Goal: Register for event/course

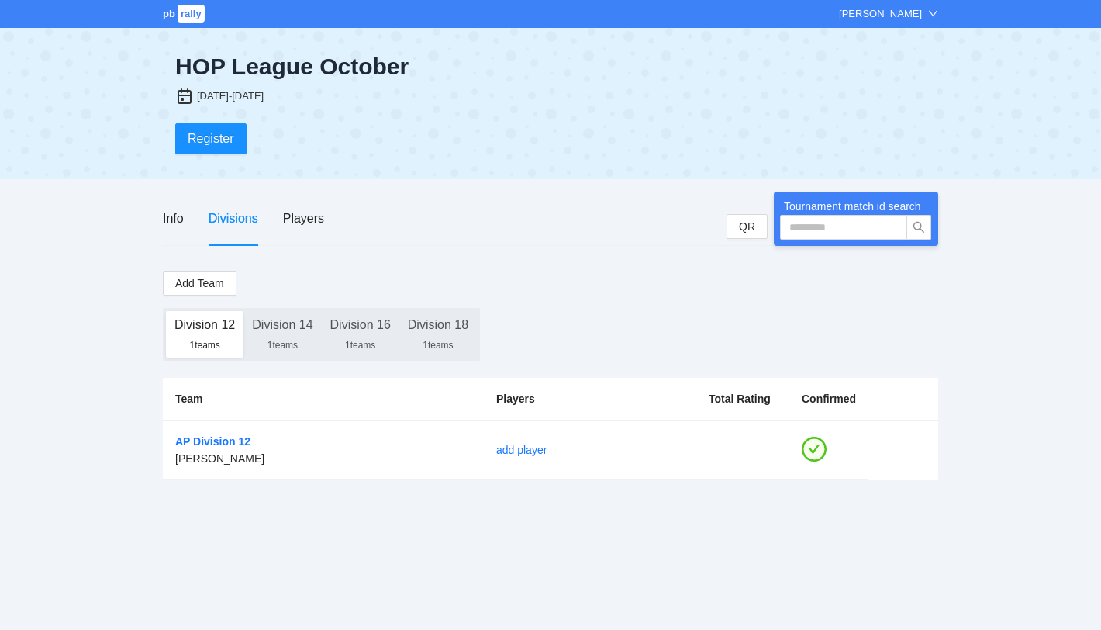
click at [631, 524] on div "pb rally [PERSON_NAME] HOP League October [DATE]-[DATE] Register Info Divisions…" at bounding box center [550, 315] width 1101 height 630
click at [233, 123] on button "Register" at bounding box center [210, 138] width 71 height 31
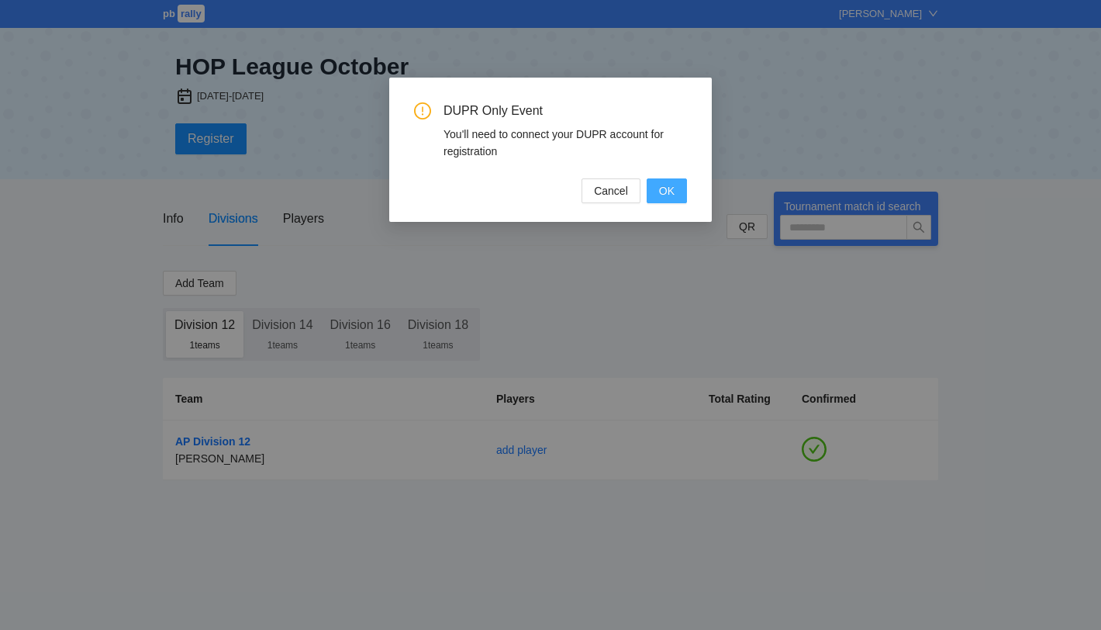
click at [670, 193] on span "OK" at bounding box center [667, 190] width 16 height 17
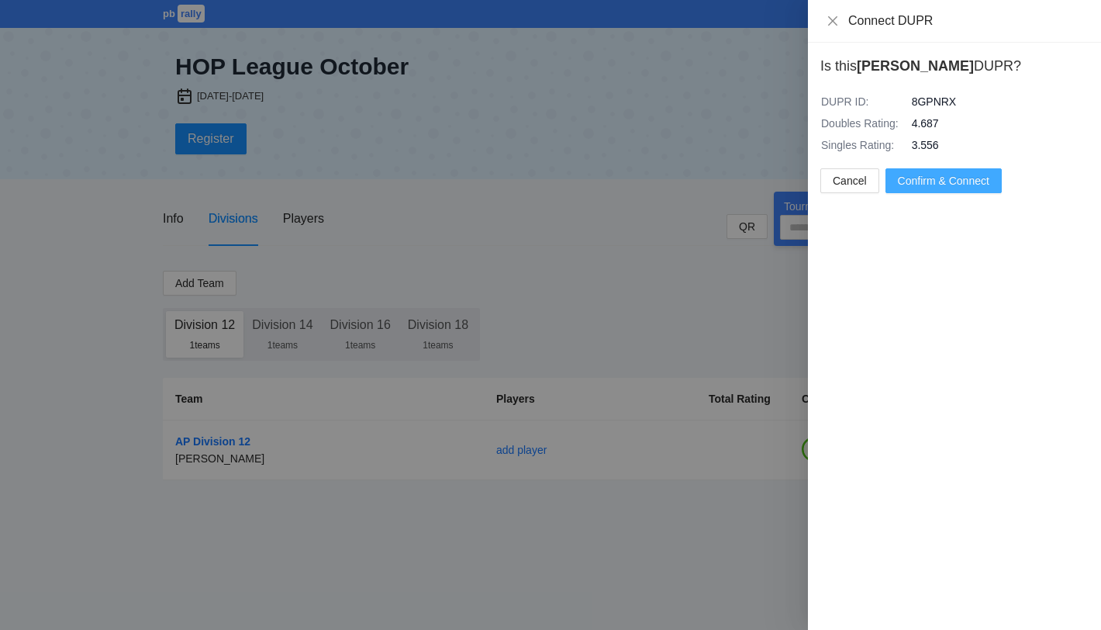
click at [942, 178] on span "Confirm & Connect" at bounding box center [944, 180] width 92 height 17
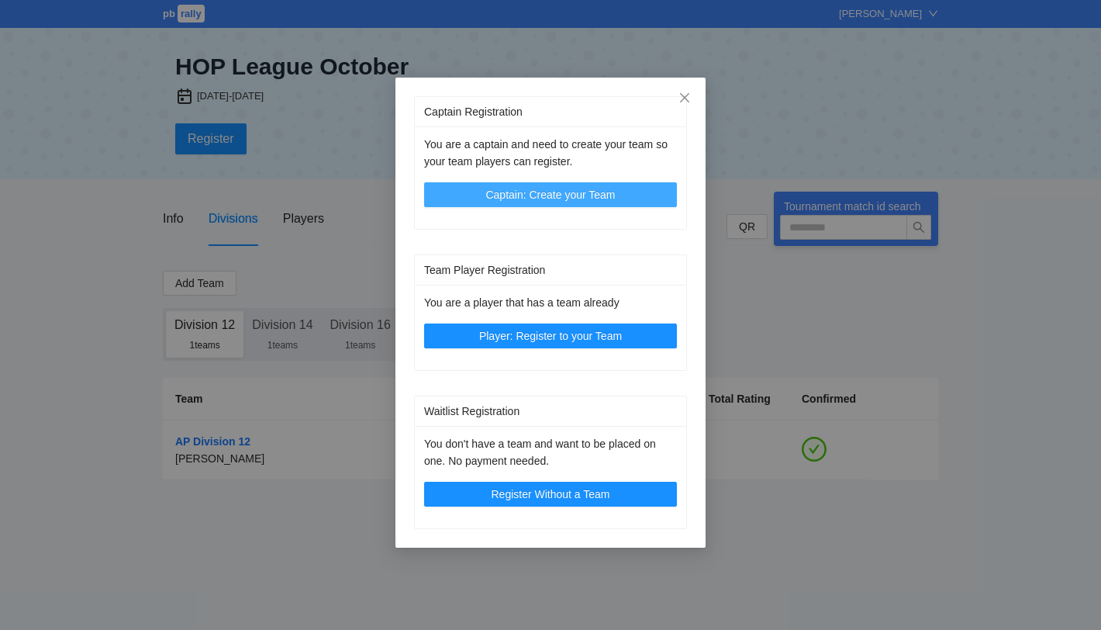
click at [551, 197] on span "Captain: Create your Team" at bounding box center [551, 194] width 130 height 17
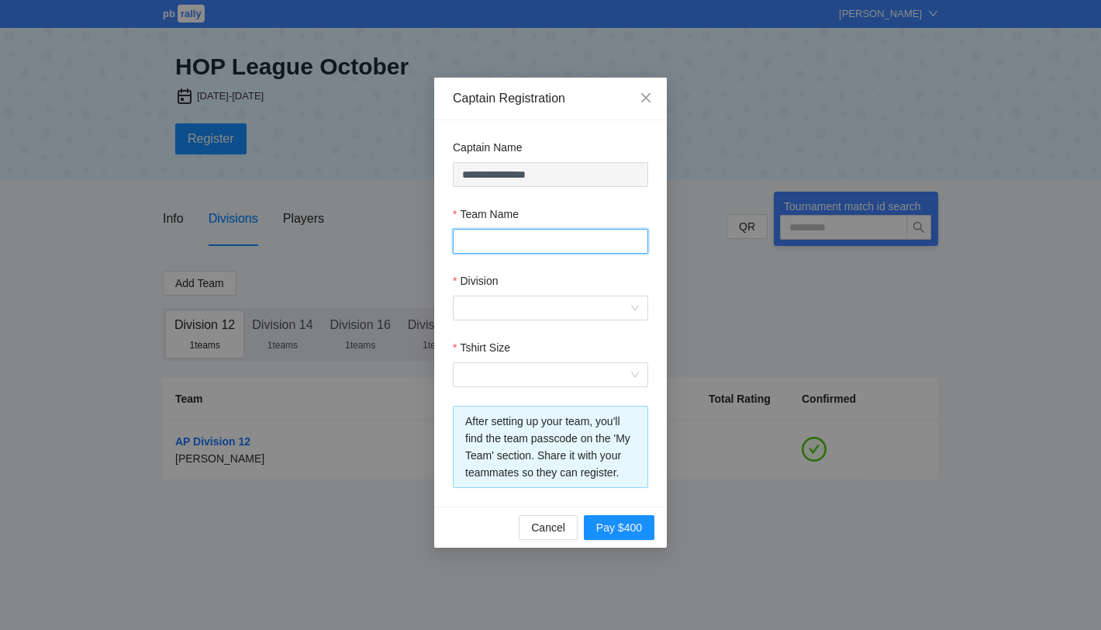
click at [515, 233] on input "Team Name" at bounding box center [550, 241] width 195 height 25
click at [548, 212] on div "Team Name" at bounding box center [550, 217] width 195 height 23
click at [520, 252] on input "Team Name" at bounding box center [550, 241] width 195 height 25
click at [472, 371] on input "Tshirt Size" at bounding box center [545, 374] width 166 height 23
click at [535, 332] on form "**********" at bounding box center [550, 313] width 195 height 349
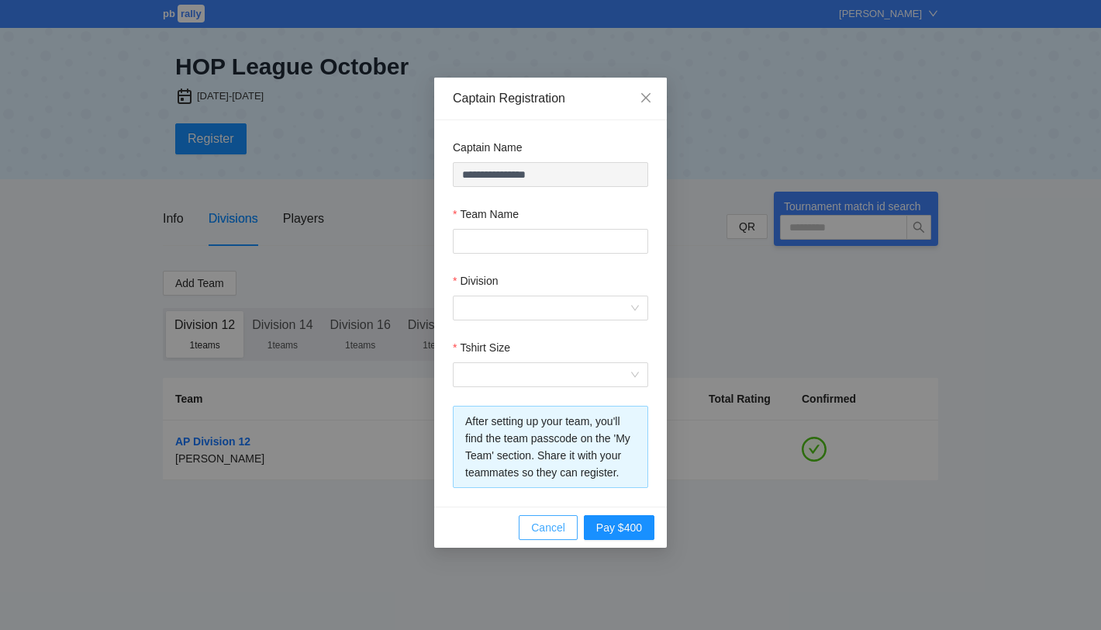
click at [544, 529] on span "Cancel" at bounding box center [548, 527] width 34 height 17
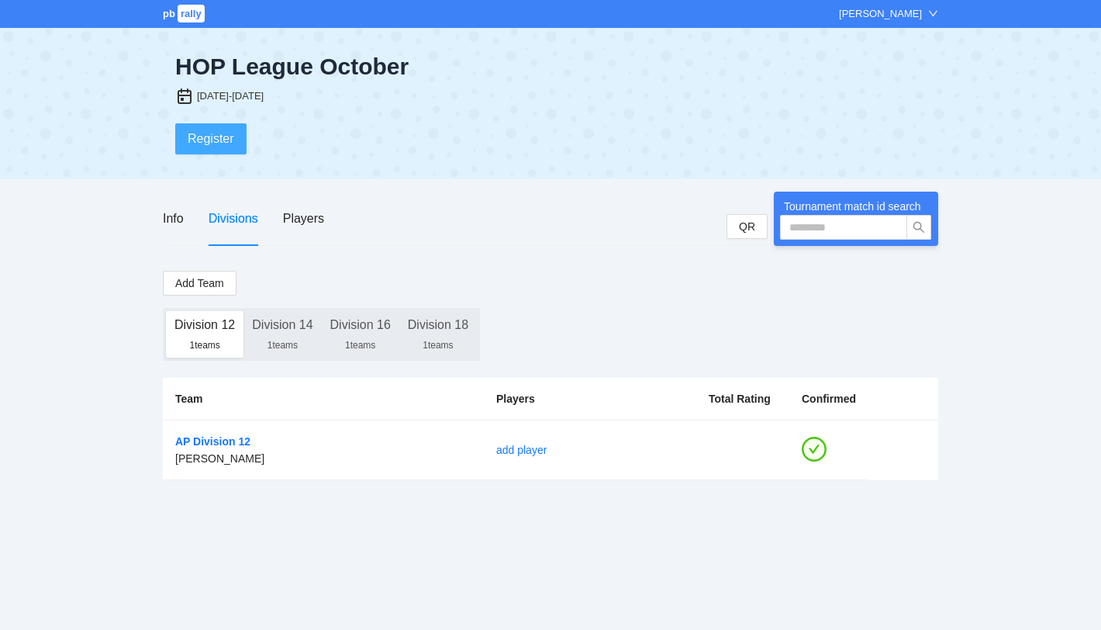
click at [228, 142] on span "Register" at bounding box center [211, 138] width 47 height 19
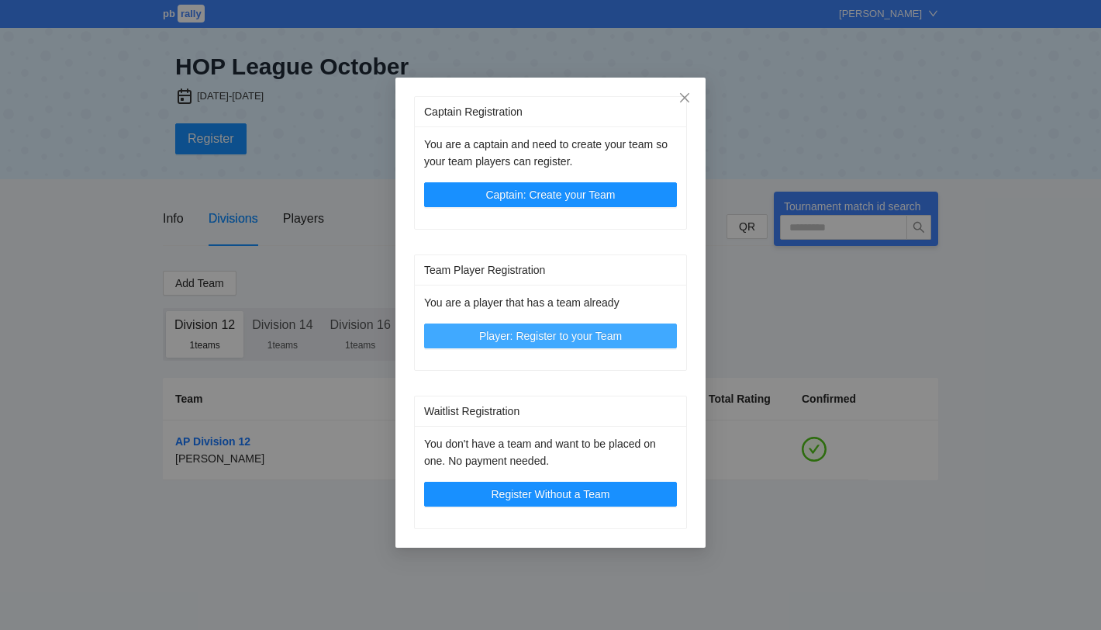
click at [531, 335] on span "Player: Register to your Team" at bounding box center [550, 335] width 143 height 17
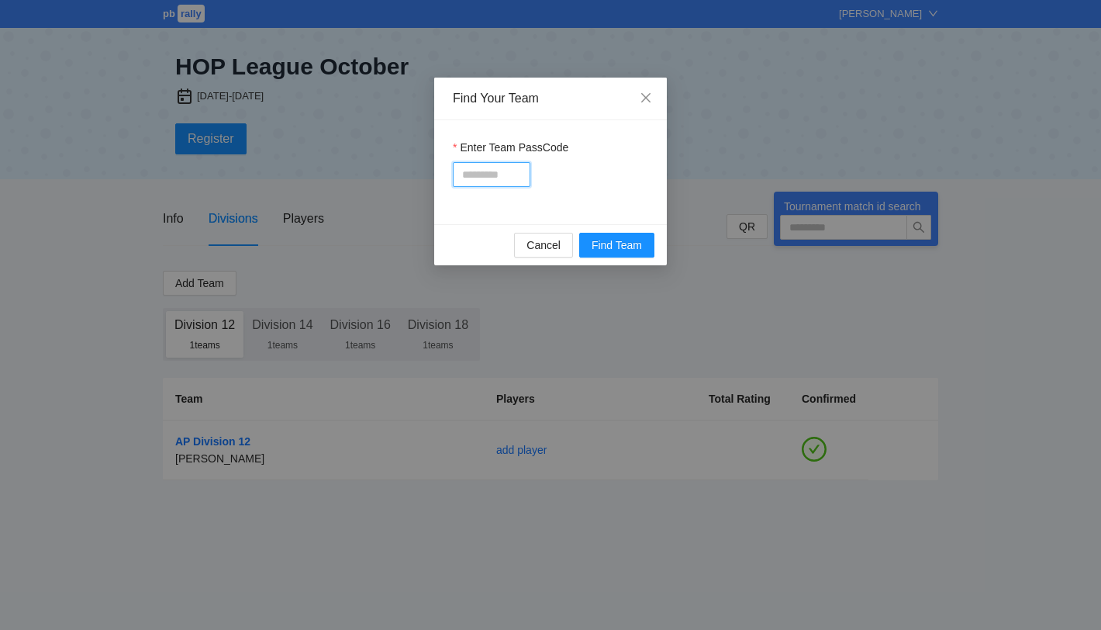
click at [489, 169] on input "Enter Team PassCode" at bounding box center [492, 174] width 78 height 25
click at [582, 140] on div "Enter Team PassCode" at bounding box center [550, 150] width 195 height 23
click at [548, 240] on span "Cancel" at bounding box center [544, 245] width 34 height 17
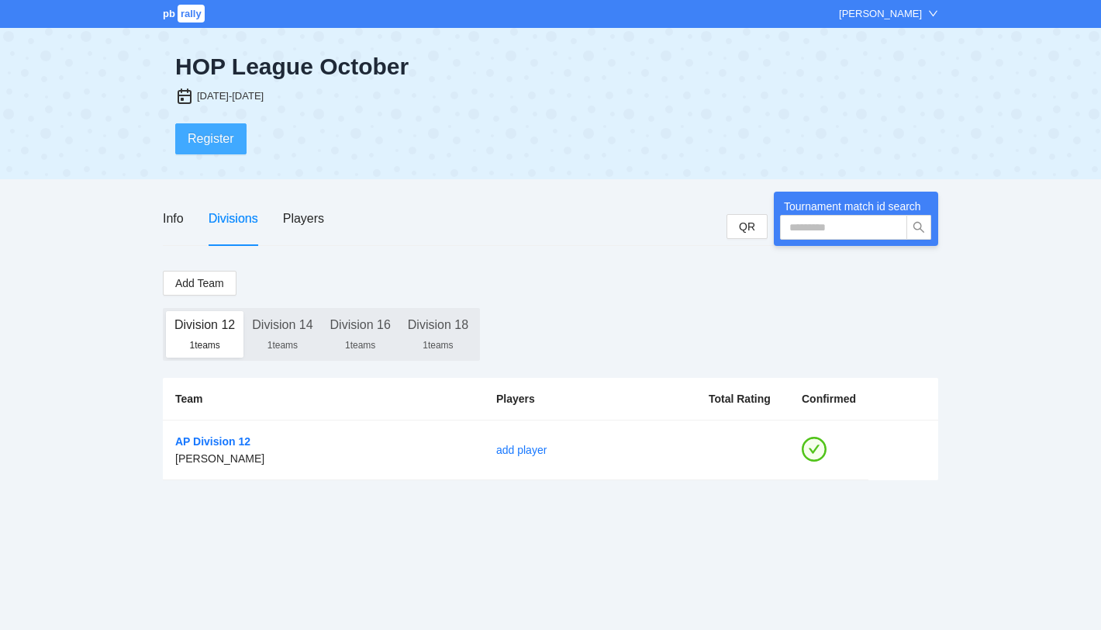
click at [236, 133] on button "Register" at bounding box center [210, 138] width 71 height 31
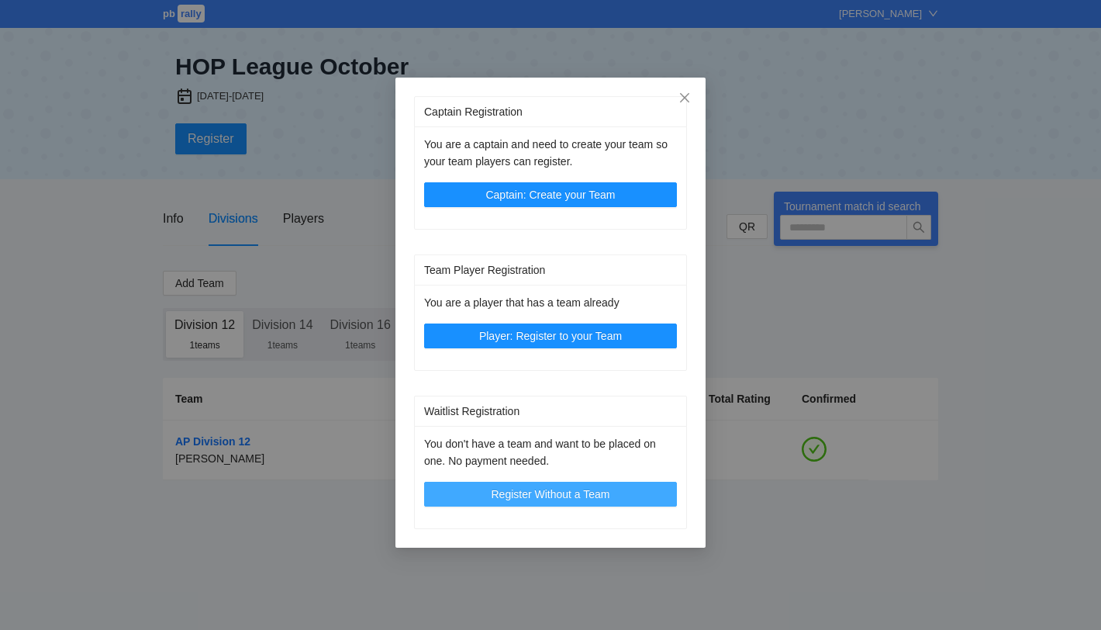
click at [554, 501] on button "Register Without a Team" at bounding box center [550, 494] width 253 height 25
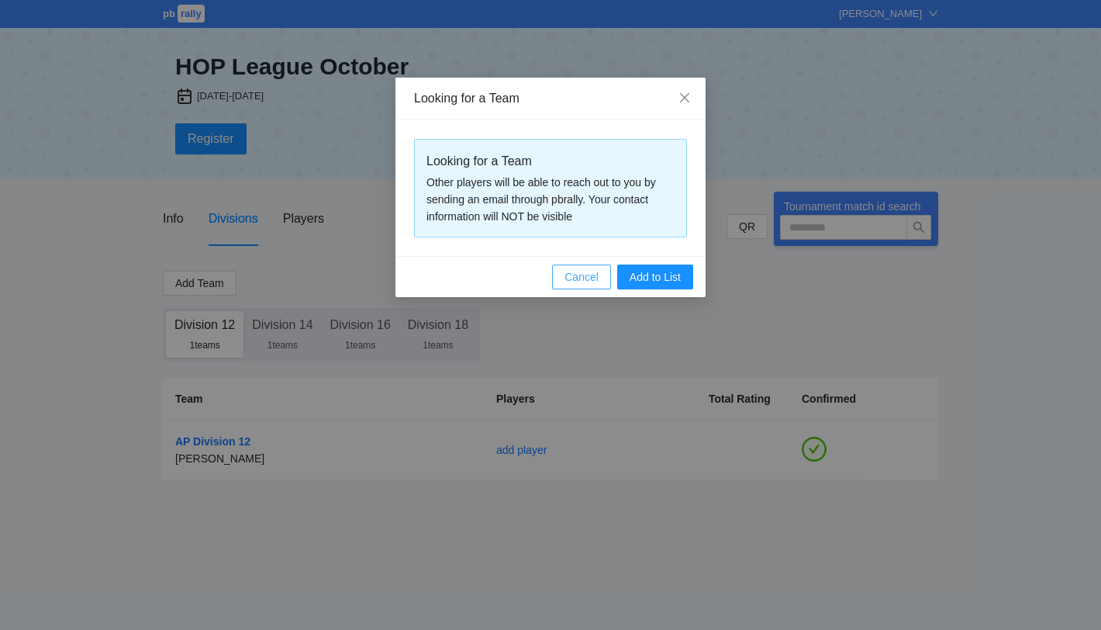
click at [580, 274] on span "Cancel" at bounding box center [582, 276] width 34 height 17
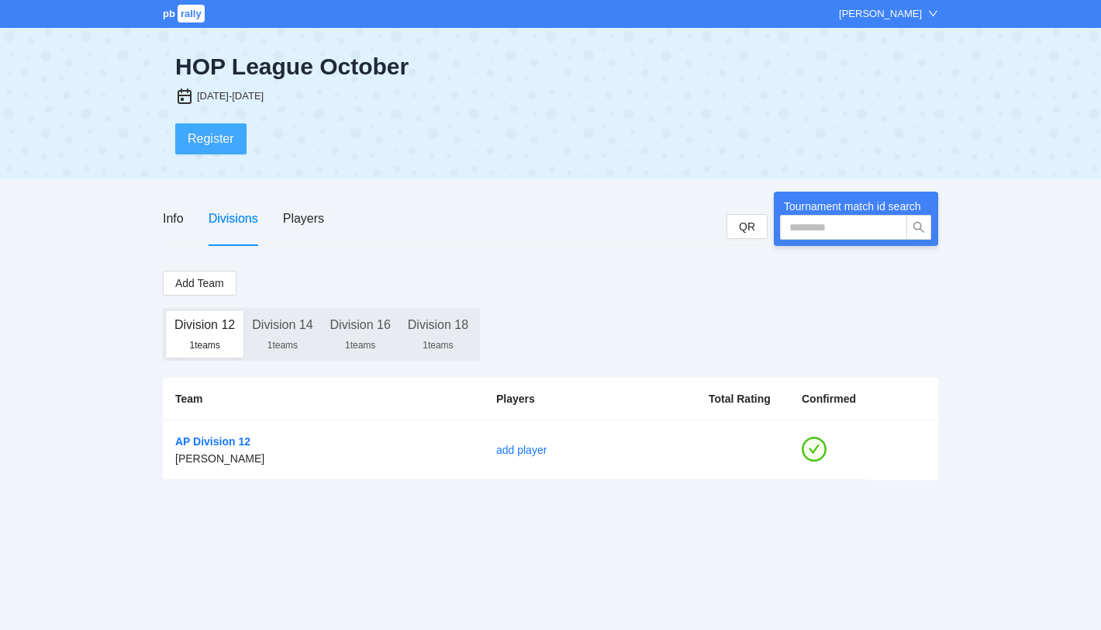
click at [186, 148] on button "Register" at bounding box center [210, 138] width 71 height 31
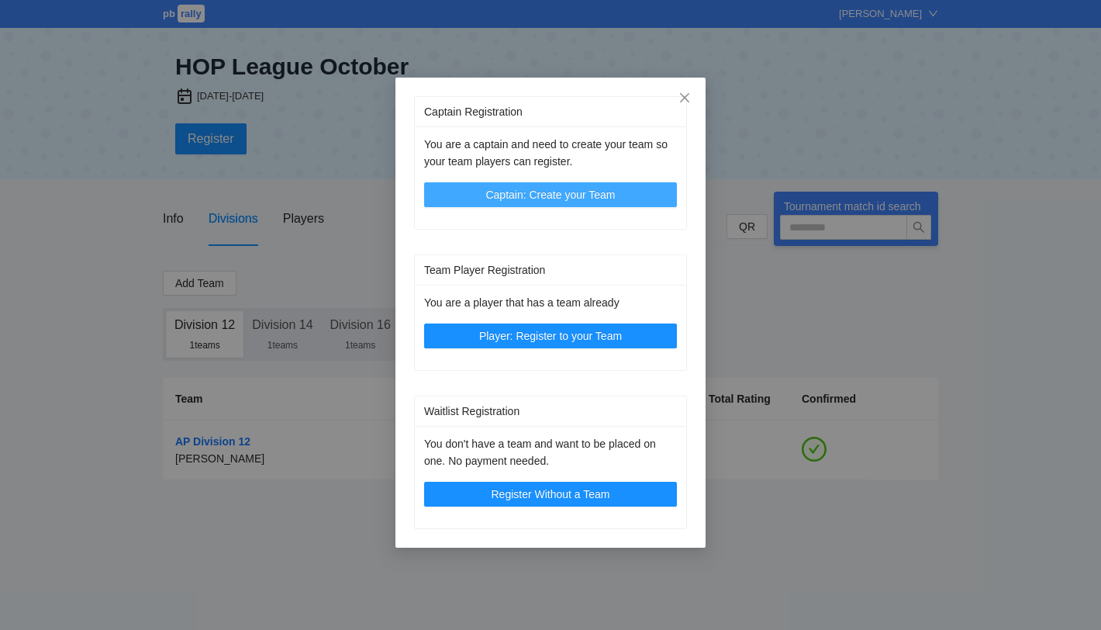
click at [577, 194] on span "Captain: Create your Team" at bounding box center [551, 194] width 130 height 17
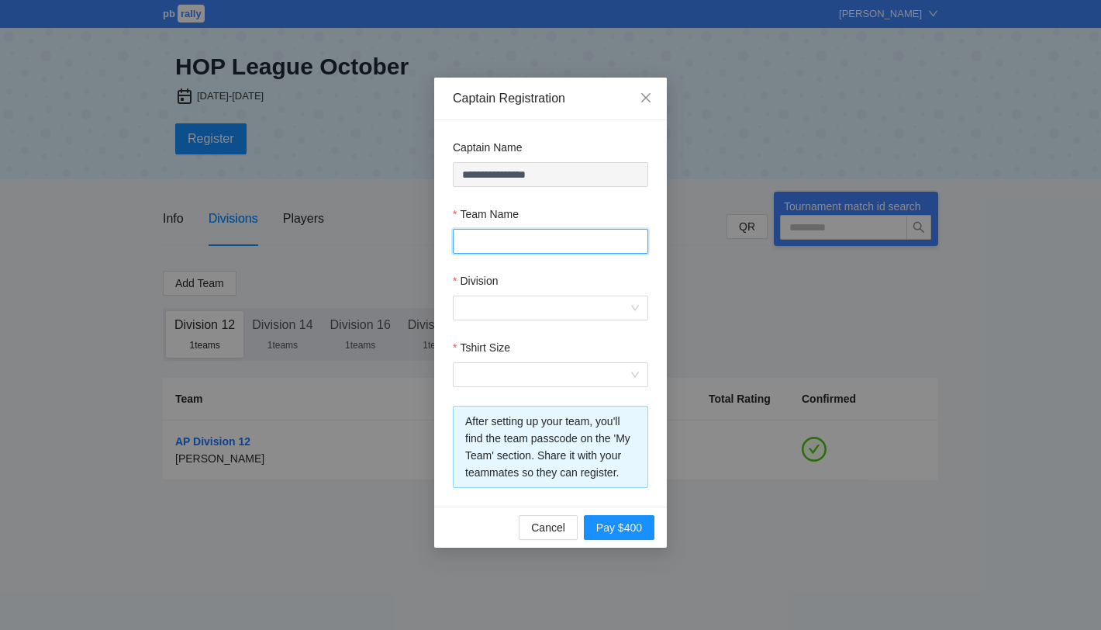
click at [503, 240] on input "Team Name" at bounding box center [550, 241] width 195 height 25
click at [554, 202] on form "**********" at bounding box center [550, 313] width 195 height 349
click at [472, 243] on input "Team Name" at bounding box center [550, 241] width 195 height 25
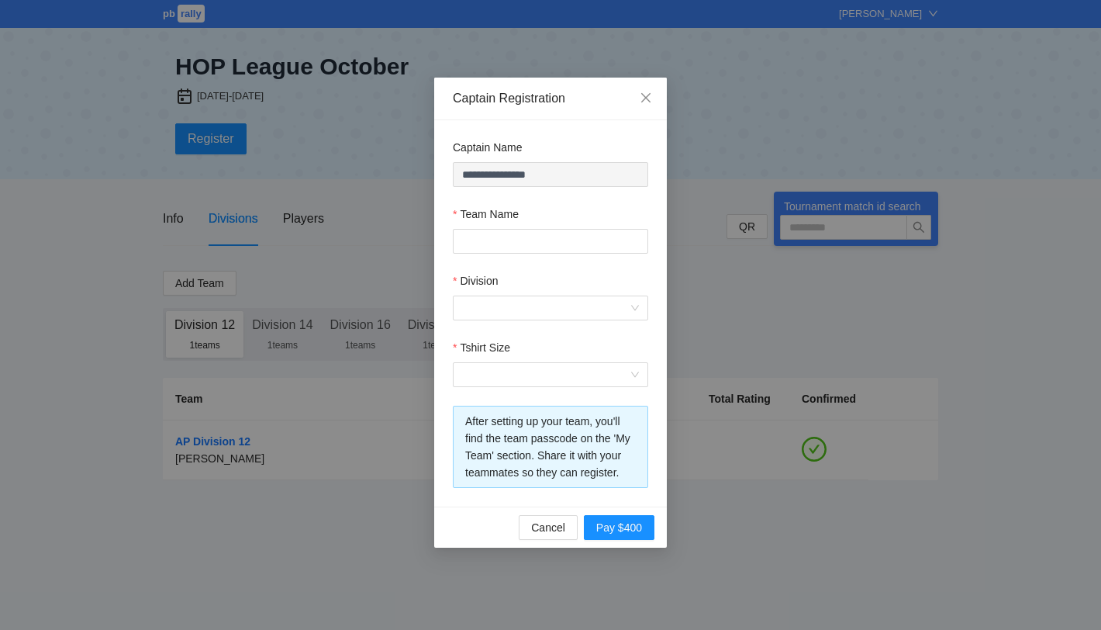
click at [903, 26] on div "**********" at bounding box center [550, 315] width 1101 height 630
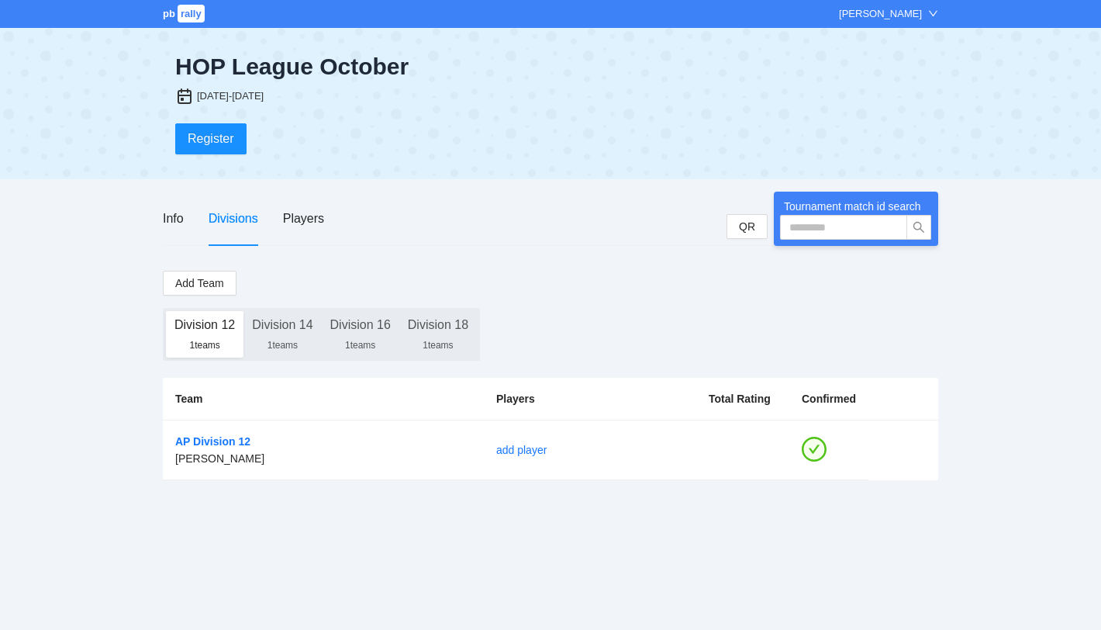
click at [903, 16] on div "[PERSON_NAME]" at bounding box center [880, 14] width 83 height 16
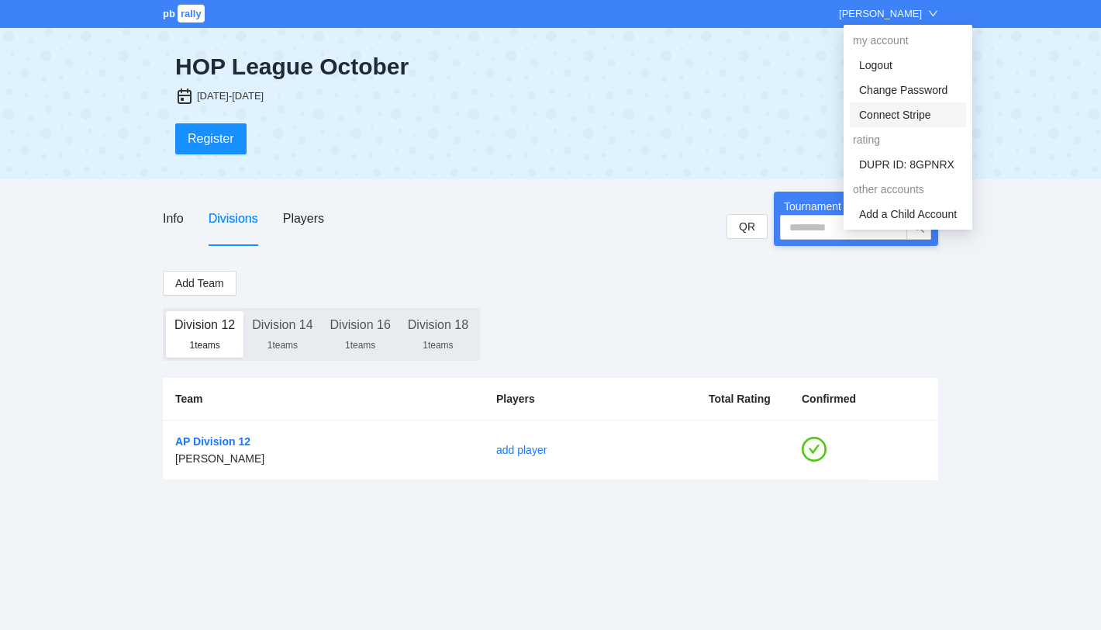
click at [886, 113] on link "Connect Stripe" at bounding box center [895, 115] width 72 height 12
